Goal: Information Seeking & Learning: Learn about a topic

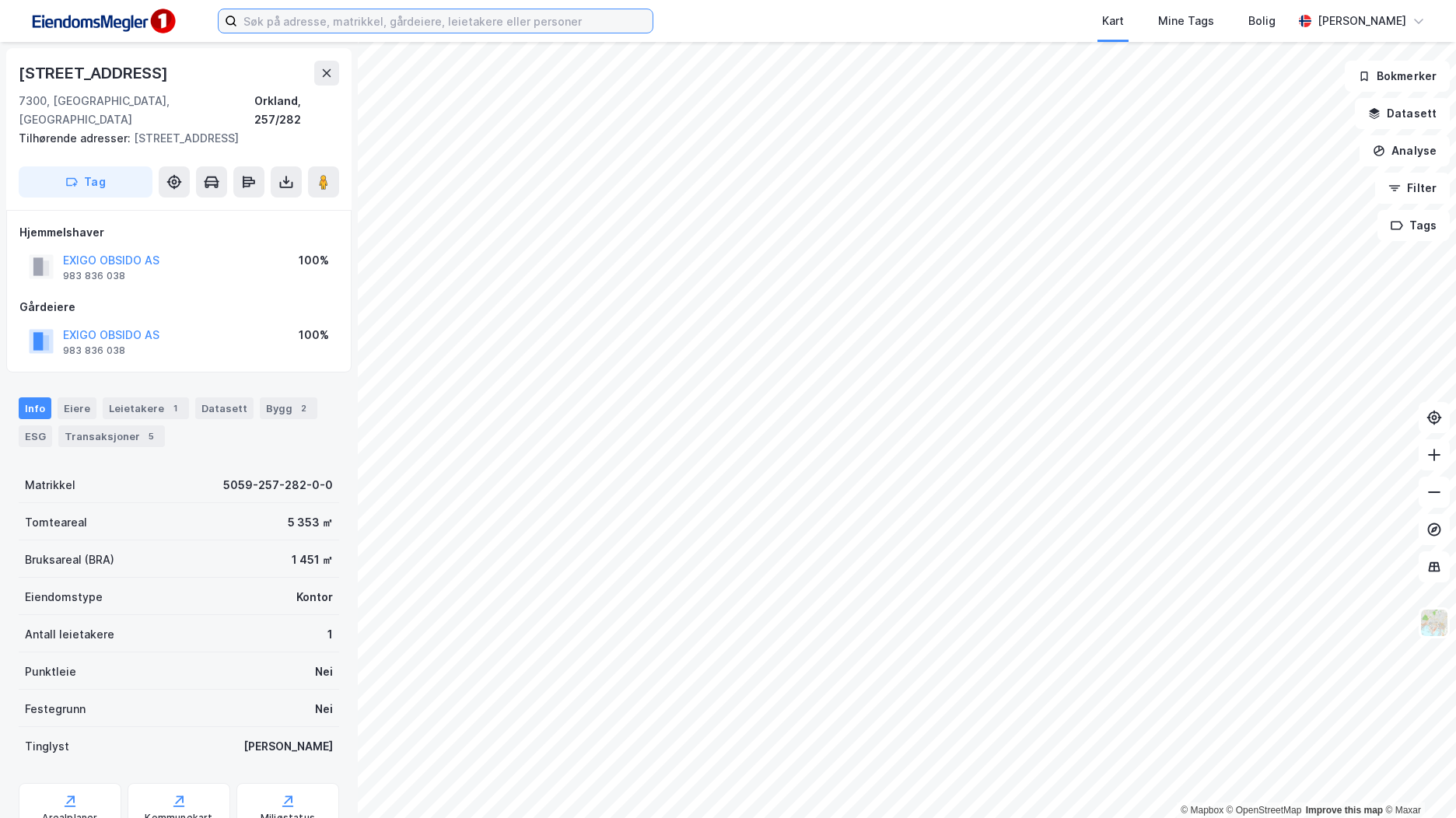
click at [270, 21] on input at bounding box center [445, 21] width 416 height 23
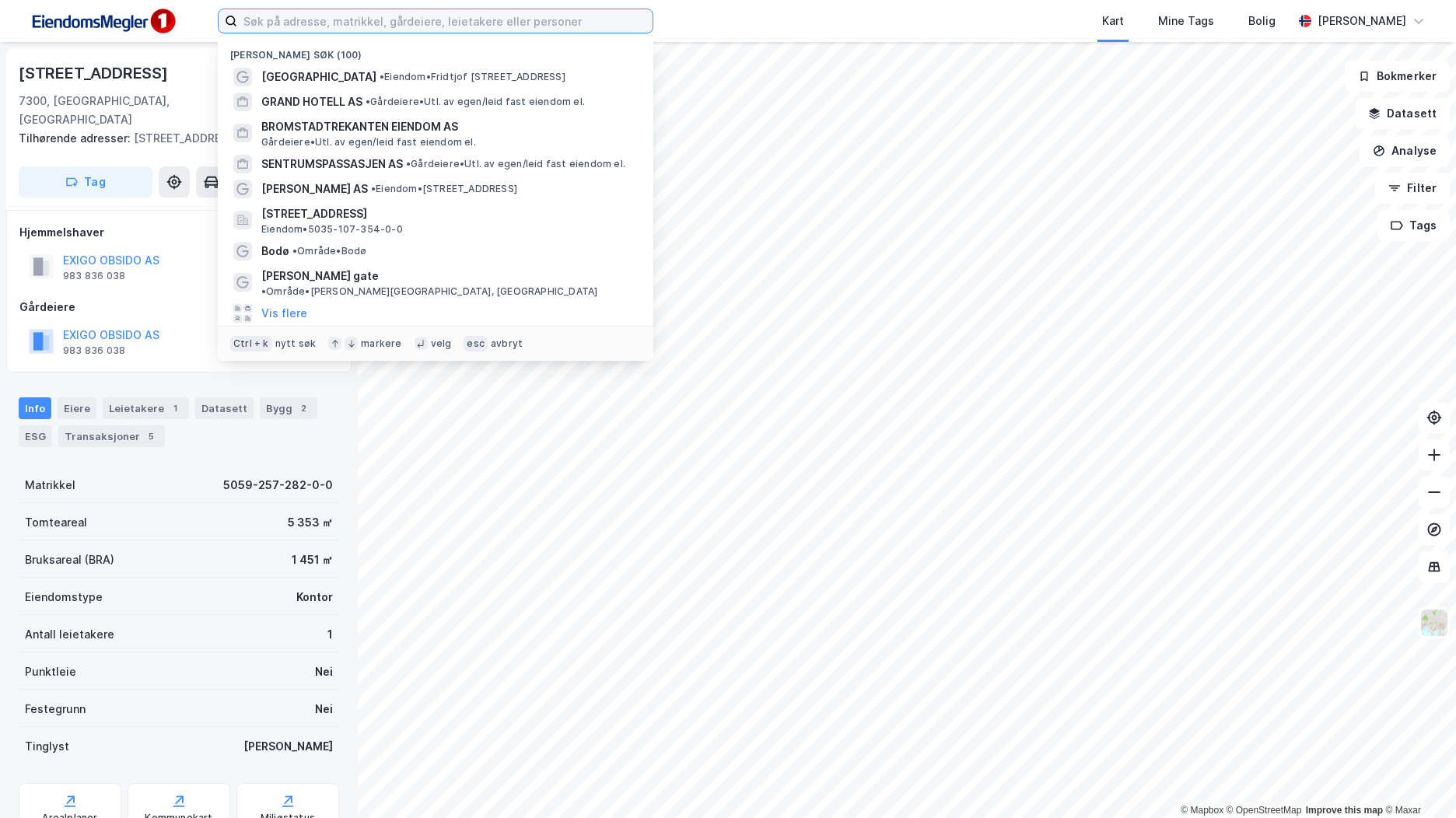
click at [418, 28] on input at bounding box center [445, 21] width 416 height 23
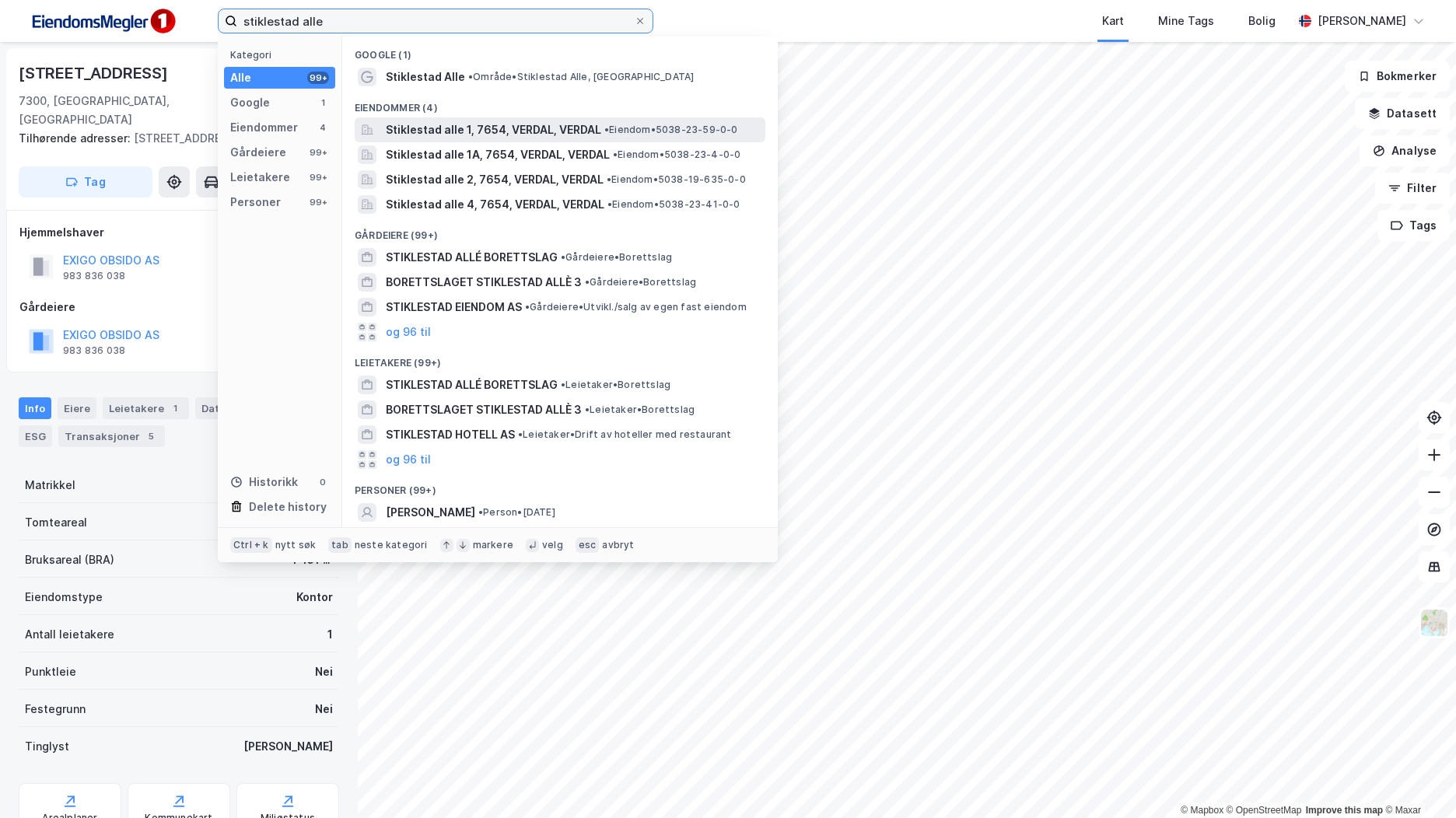
type input "stiklestad alle"
click at [460, 128] on span "Stiklestad alle 1, 7654, VERDAL, VERDAL" at bounding box center [494, 130] width 216 height 18
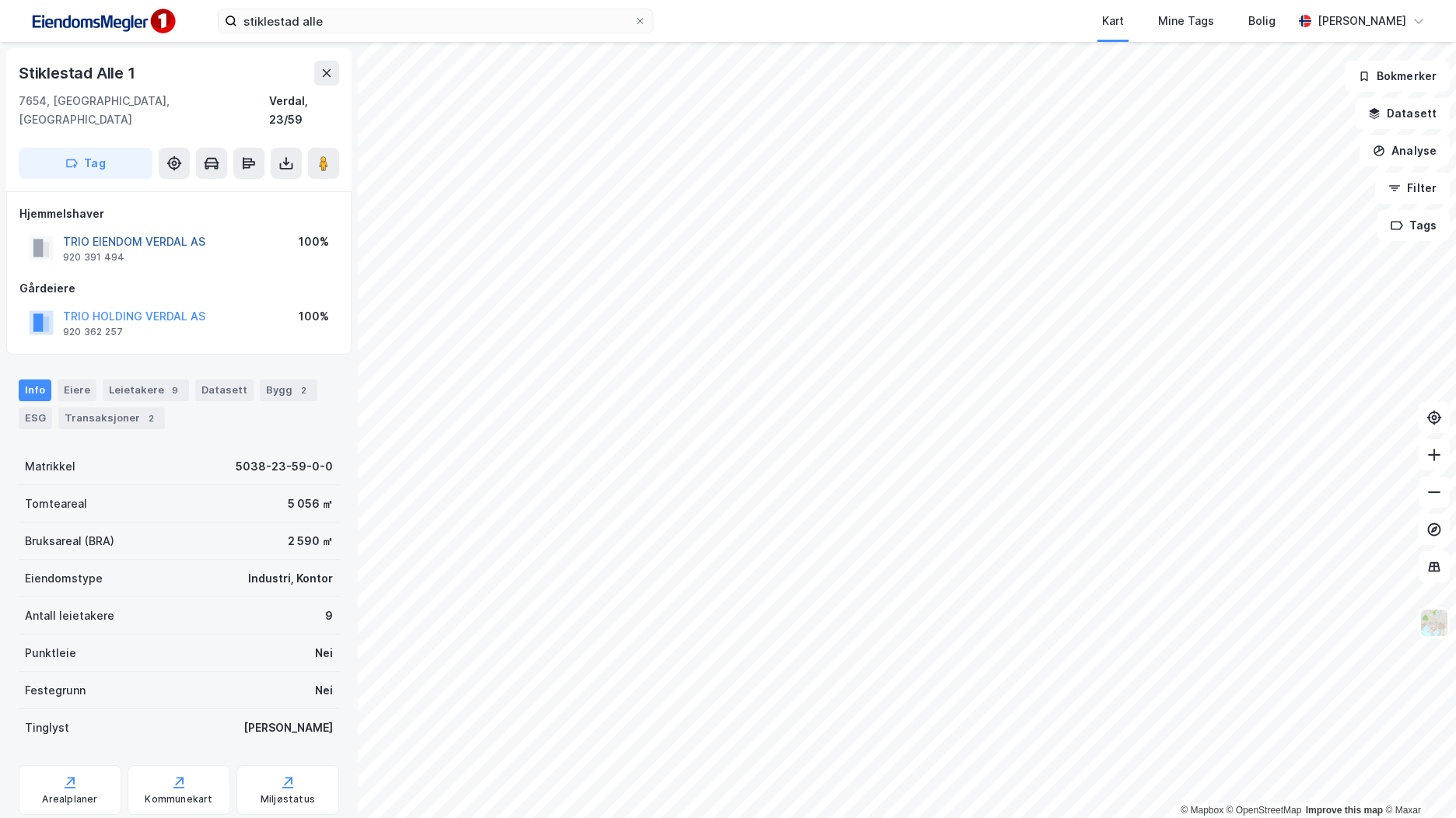
click at [0, 0] on button "TRIO EIENDOM VERDAL AS" at bounding box center [0, 0] width 0 height 0
click at [262, 457] on div "5038-23-59-0-0" at bounding box center [284, 466] width 97 height 18
click at [356, 21] on input "stiklestad alle" at bounding box center [436, 21] width 397 height 23
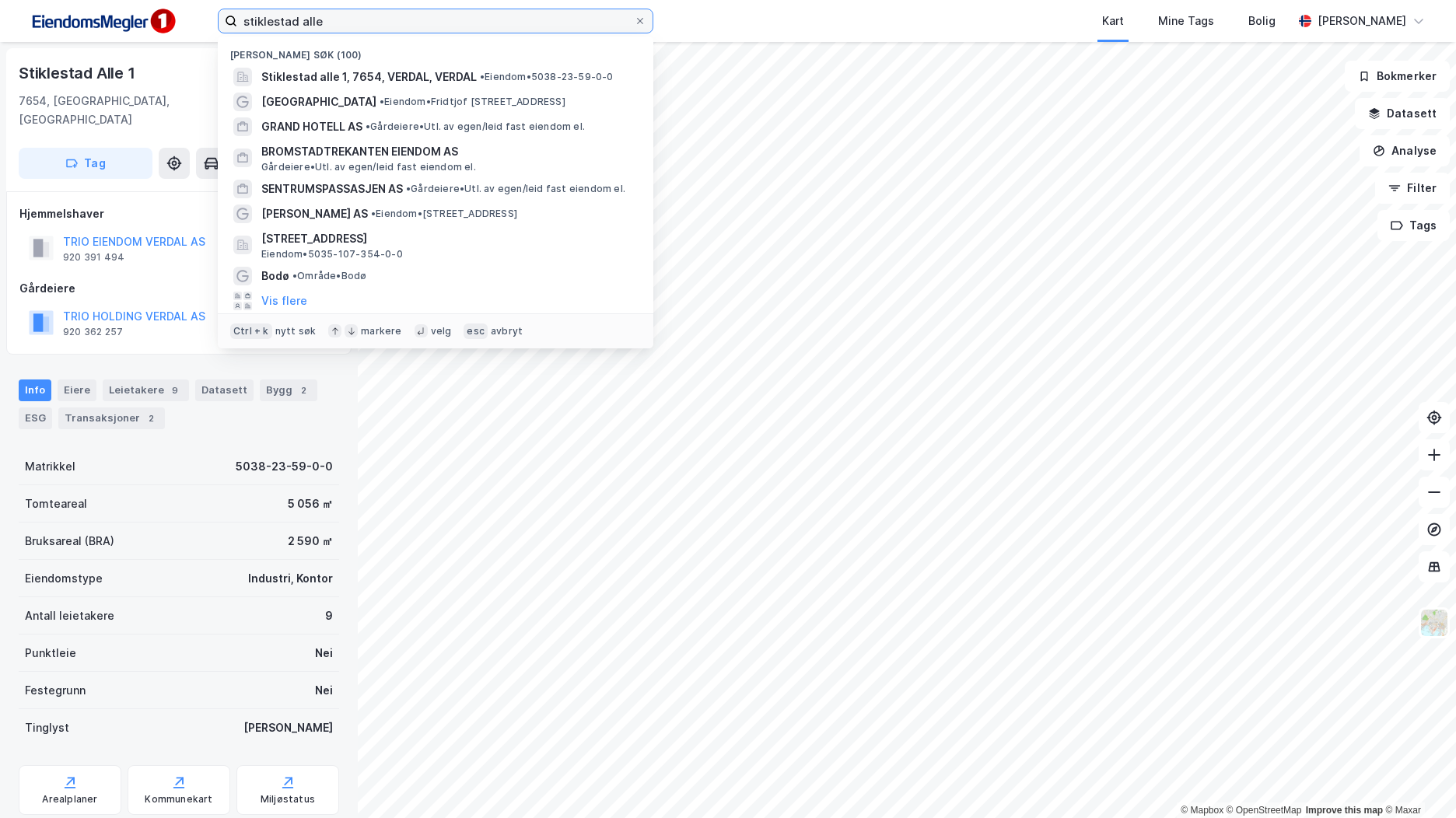
click at [356, 21] on input "stiklestad alle" at bounding box center [436, 21] width 397 height 23
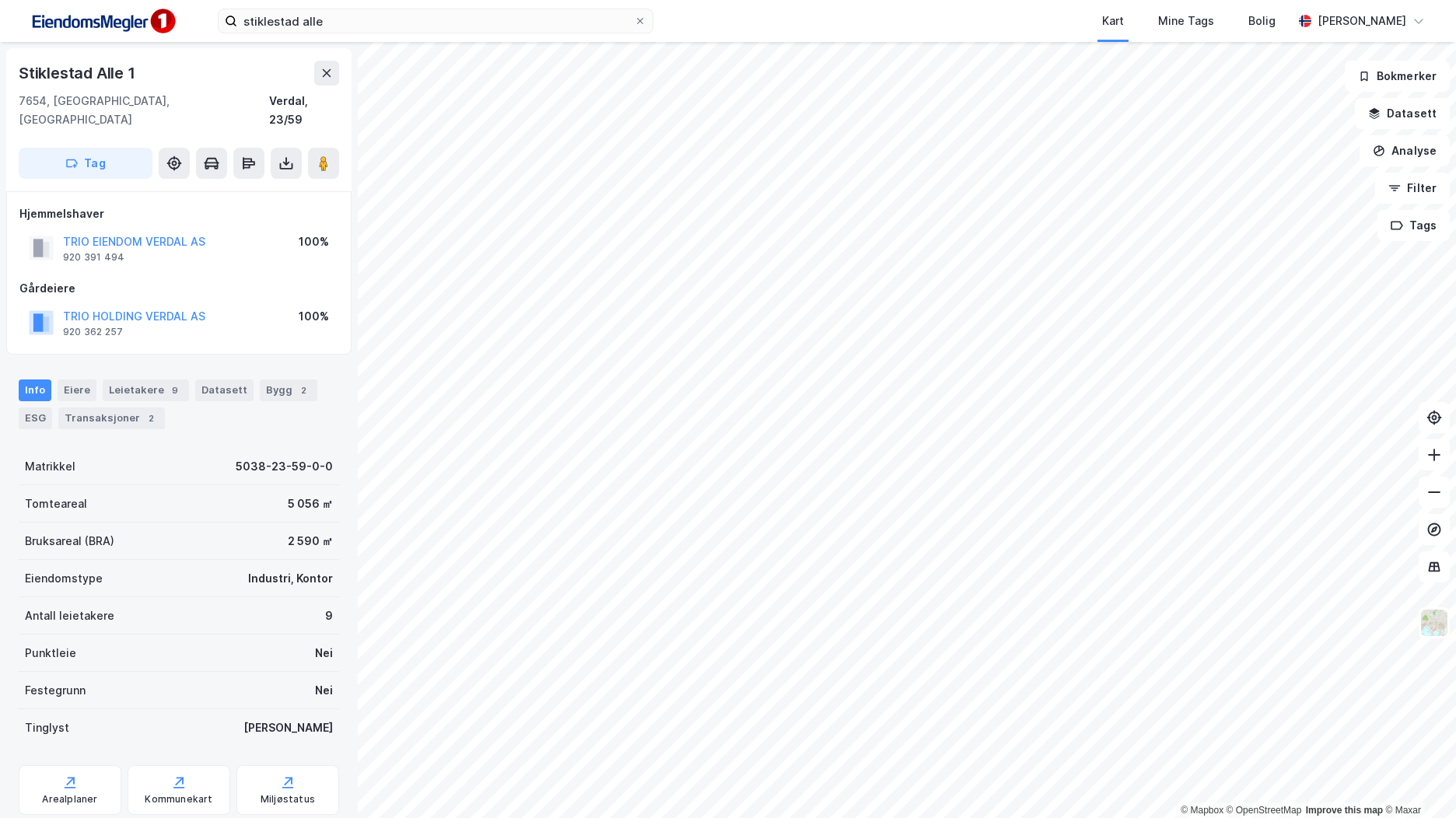
click at [179, 191] on div "Hjemmelshaver TRIO EIENDOM VERDAL AS 920 391 494 100% Gårdeiere TRIO HOLDING VE…" at bounding box center [178, 273] width 345 height 163
